Goal: Feedback & Contribution: Submit feedback/report problem

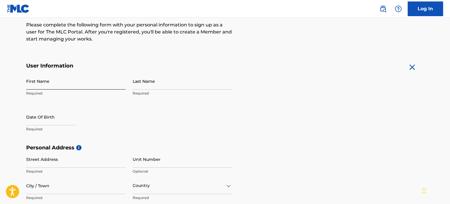
click at [79, 79] on input "First Name" at bounding box center [75, 81] width 99 height 17
type input "Tobiáš"
type input "[PERSON_NAME]"
type input "[PERSON_NAME] 1312/5"
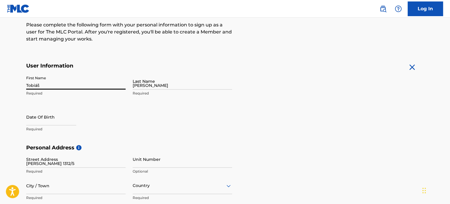
type input "Brno-sever"
type input "Česko"
type input "CZ"
type input "60200"
type input "737"
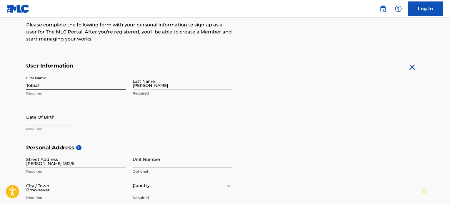
type input "145900"
type input "[PERSON_NAME][EMAIL_ADDRESS][PERSON_NAME][DOMAIN_NAME]"
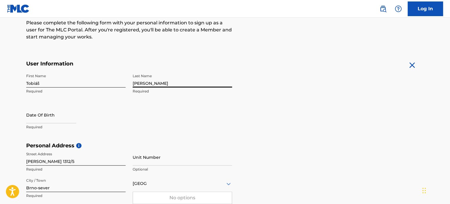
drag, startPoint x: 147, startPoint y: 84, endPoint x: 109, endPoint y: 89, distance: 38.2
click at [109, 89] on div "First Name Tobiáš Required Last Name Zacek Required Date Of Birth Required" at bounding box center [129, 107] width 206 height 72
type input "[PERSON_NAME]"
select select "8"
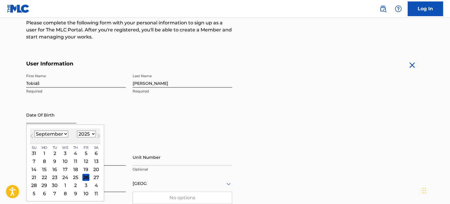
click at [66, 114] on input "text" at bounding box center [51, 115] width 50 height 17
click at [86, 135] on select "1900 1901 1902 1903 1904 1905 1906 1907 1908 1909 1910 1911 1912 1913 1914 1915…" at bounding box center [86, 134] width 19 height 7
select select "2002"
click at [77, 131] on select "1900 1901 1902 1903 1904 1905 1906 1907 1908 1909 1910 1911 1912 1913 1914 1915…" at bounding box center [86, 134] width 19 height 7
click at [54, 135] on select "January February March April May June July August September October November De…" at bounding box center [51, 134] width 34 height 7
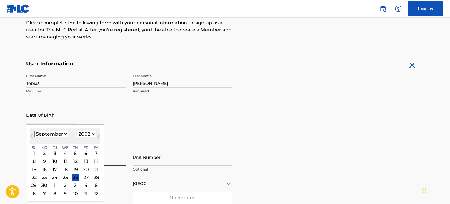
select select "6"
click at [34, 131] on select "January February March April May June July August September October November De…" at bounding box center [51, 134] width 34 height 7
click at [73, 171] on div "18" at bounding box center [75, 169] width 7 height 7
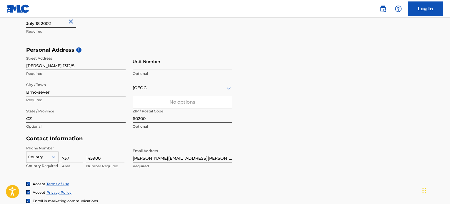
scroll to position [205, 0]
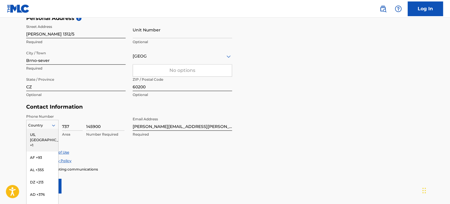
click at [46, 122] on div "216 results available. Use Up and Down to choose options, press Enter to select…" at bounding box center [42, 124] width 32 height 9
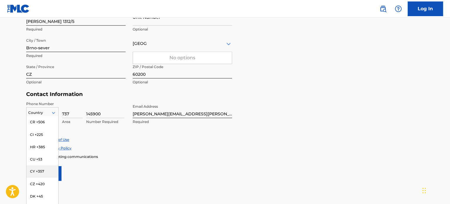
scroll to position [554, 0]
click at [44, 177] on div "CZ +420" at bounding box center [42, 183] width 32 height 12
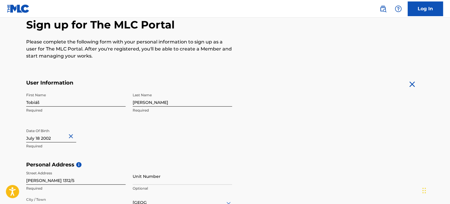
scroll to position [255, 0]
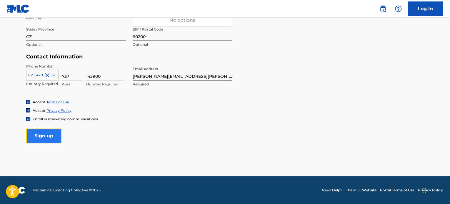
click at [46, 139] on input "Sign up" at bounding box center [43, 136] width 35 height 15
click at [53, 137] on input "Sign up" at bounding box center [43, 136] width 35 height 15
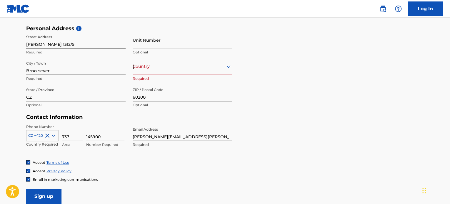
scroll to position [194, 0]
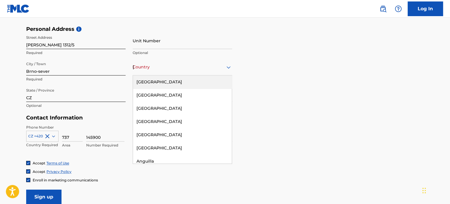
click at [159, 66] on div "Česko" at bounding box center [182, 66] width 99 height 7
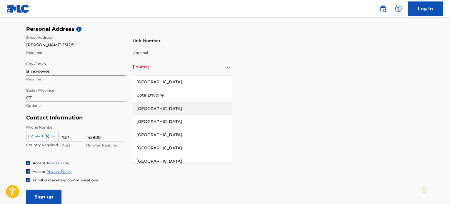
scroll to position [641, 0]
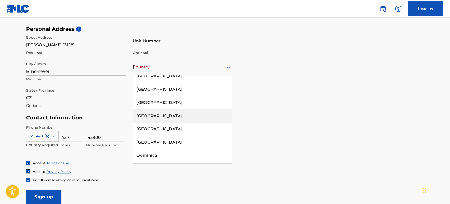
click at [165, 113] on div "Czech Republic" at bounding box center [182, 115] width 99 height 13
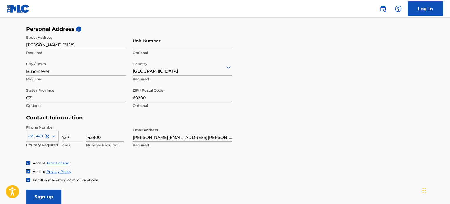
scroll to position [239, 0]
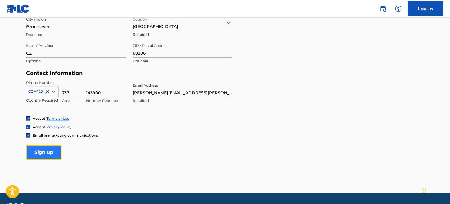
click at [58, 156] on input "Sign up" at bounding box center [43, 152] width 35 height 15
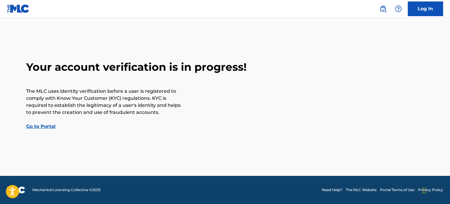
click at [52, 129] on link "Go to Portal" at bounding box center [40, 127] width 29 height 6
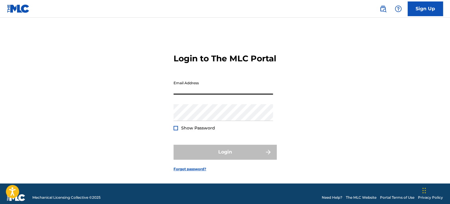
click at [203, 95] on input "Email Address" at bounding box center [222, 86] width 99 height 17
type input "[PERSON_NAME][EMAIL_ADDRESS][PERSON_NAME][DOMAIN_NAME]"
click at [311, 111] on div "Login to The MLC Portal Email Address tobias.zacek@gmail.com Password Show Pass…" at bounding box center [224, 107] width 411 height 151
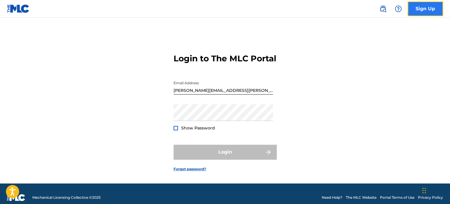
click at [419, 14] on link "Sign Up" at bounding box center [424, 8] width 35 height 15
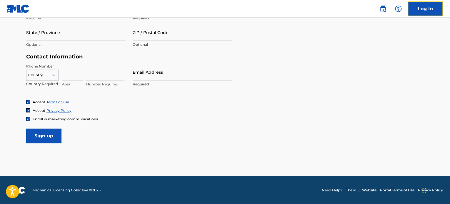
scroll to position [255, 0]
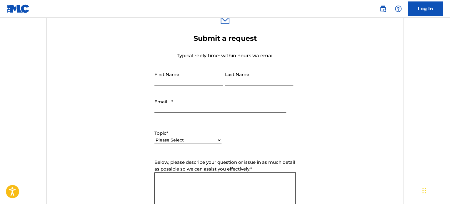
scroll to position [241, 0]
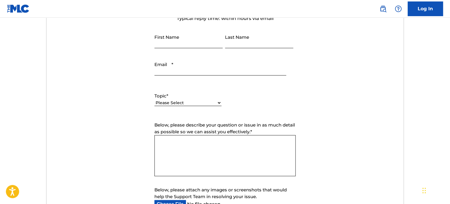
click at [180, 35] on input "First Name" at bounding box center [188, 39] width 68 height 17
type input "Tobiáš"
type input "[PERSON_NAME]"
type input "[PERSON_NAME][EMAIL_ADDRESS][PERSON_NAME][DOMAIN_NAME]"
click at [207, 101] on select "Please Select I need help with my account I need help with managing my catalog …" at bounding box center [187, 103] width 67 height 6
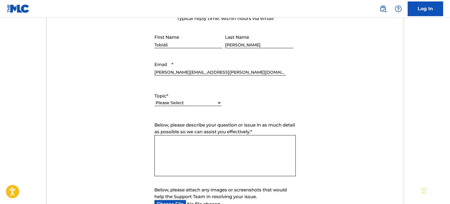
select select "I need help with my account"
click at [154, 100] on select "Please Select I need help with my account I need help with managing my catalog …" at bounding box center [187, 103] width 67 height 6
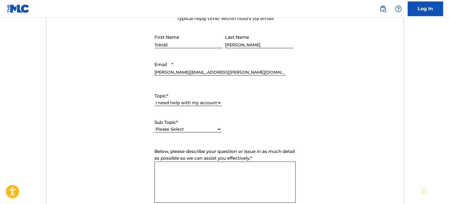
click at [210, 171] on textarea "Below, please describe your question or issue in as much detail as possible so …" at bounding box center [224, 182] width 141 height 41
click at [201, 124] on label "Sub Topic *" at bounding box center [187, 122] width 67 height 7
click at [201, 126] on select "Please Select I need help with my user account I can't log in to my user accoun…" at bounding box center [187, 129] width 67 height 6
click at [202, 129] on select "Please Select I need help with my user account I can't log in to my user accoun…" at bounding box center [187, 129] width 67 height 6
select select "I was not verified as a user"
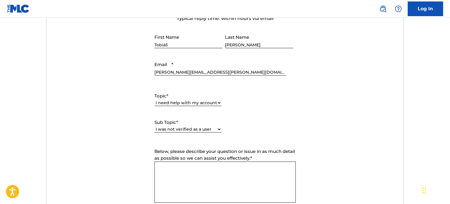
click at [154, 126] on select "Please Select I need help with my user account I can't log in to my user accoun…" at bounding box center [187, 129] width 67 height 6
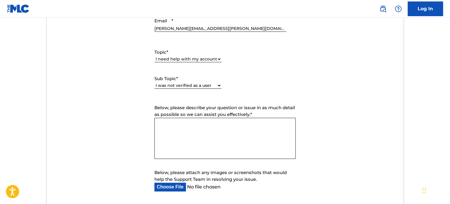
click at [224, 141] on textarea "Below, please describe your question or issue in as much detail as possible so …" at bounding box center [224, 138] width 141 height 41
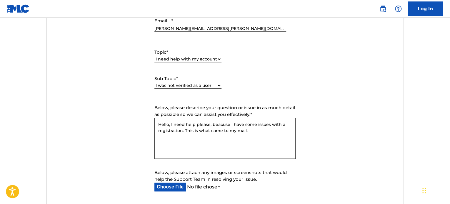
paste textarea "Your identity verification could not be completed either because the documentat…"
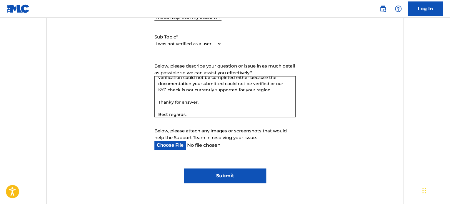
scroll to position [24, 0]
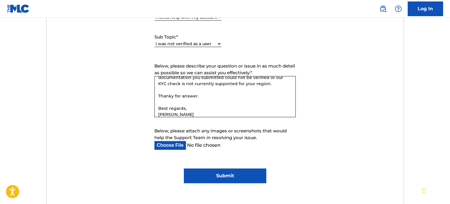
type textarea "Hello, I need help please, beacuse I have some issues with a registration. This…"
click at [246, 173] on input "Submit" at bounding box center [225, 176] width 82 height 15
click at [241, 177] on input "Submit" at bounding box center [225, 176] width 82 height 15
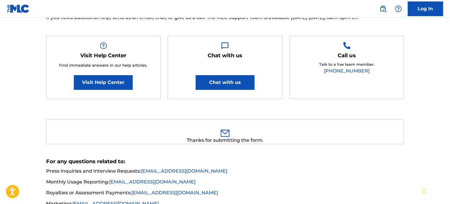
scroll to position [22, 0]
